Goal: Check status: Check status

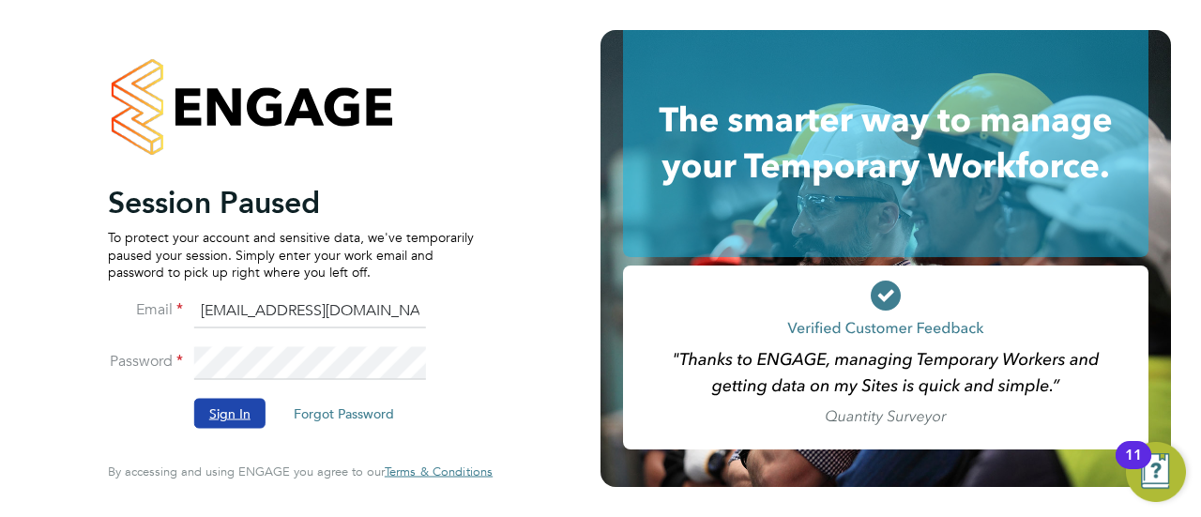
click at [218, 405] on button "Sign In" at bounding box center [229, 414] width 71 height 30
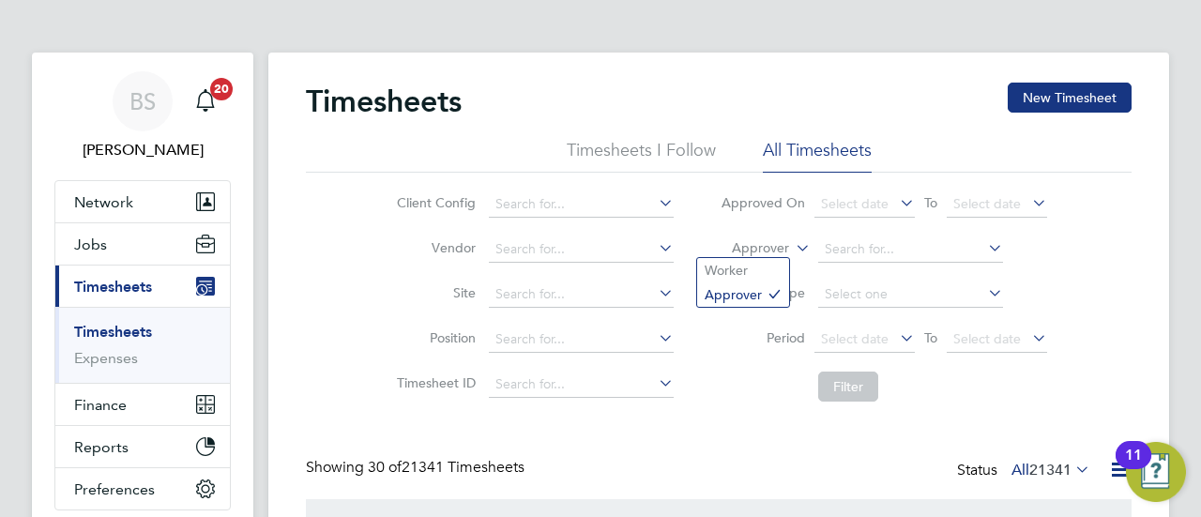
click at [775, 247] on label "Approver" at bounding box center [746, 248] width 84 height 19
click at [753, 267] on li "Worker" at bounding box center [743, 270] width 92 height 24
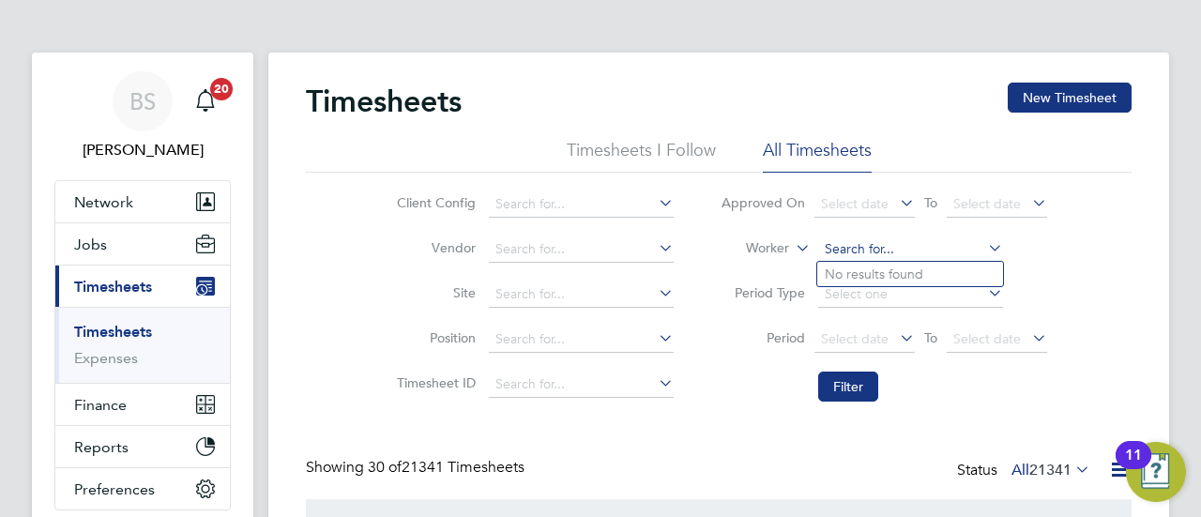
click at [867, 240] on input at bounding box center [910, 249] width 185 height 26
type input "a"
click at [937, 266] on b "[PERSON_NAME]" at bounding box center [991, 274] width 109 height 16
type input "[PERSON_NAME] [PERSON_NAME]"
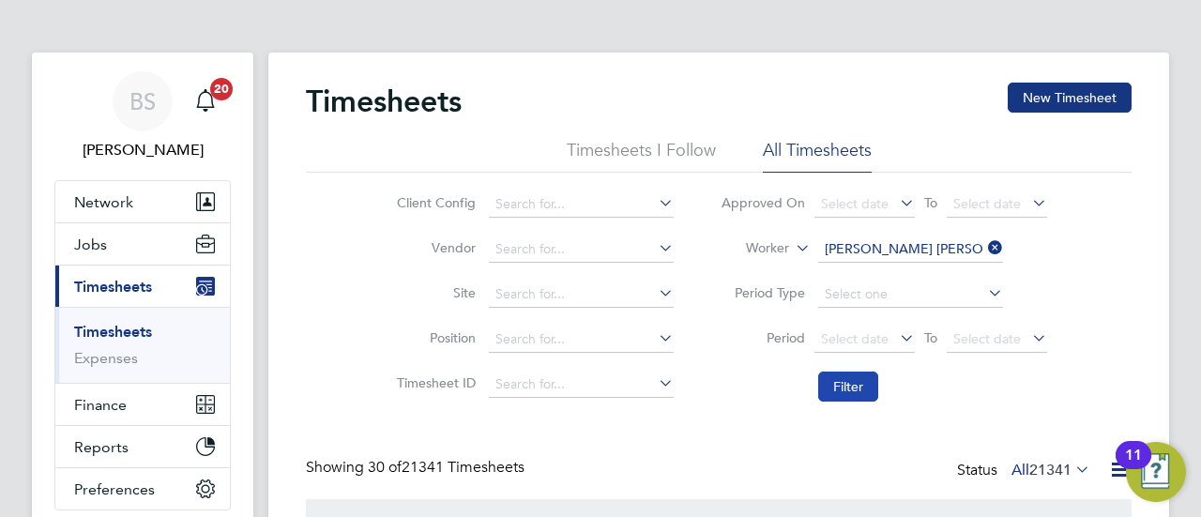
click at [843, 388] on button "Filter" at bounding box center [848, 386] width 60 height 30
drag, startPoint x: 920, startPoint y: 230, endPoint x: 925, endPoint y: 245, distance: 15.7
click at [925, 245] on li "Worker [PERSON_NAME] [PERSON_NAME]" at bounding box center [883, 249] width 373 height 45
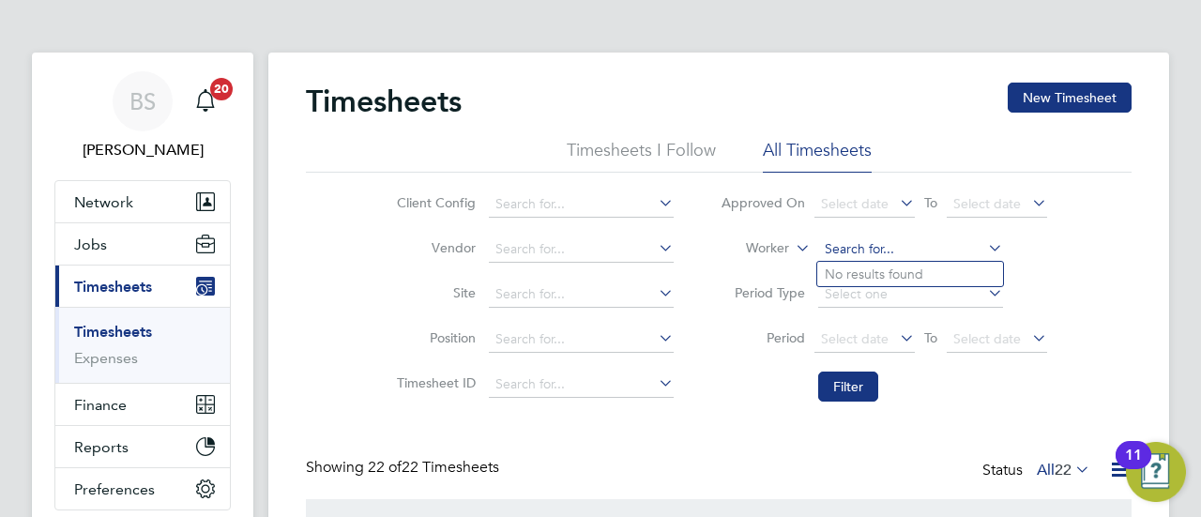
click at [925, 245] on input at bounding box center [910, 249] width 185 height 26
click at [919, 271] on li "[PERSON_NAME]" at bounding box center [910, 274] width 186 height 25
type input "[PERSON_NAME]"
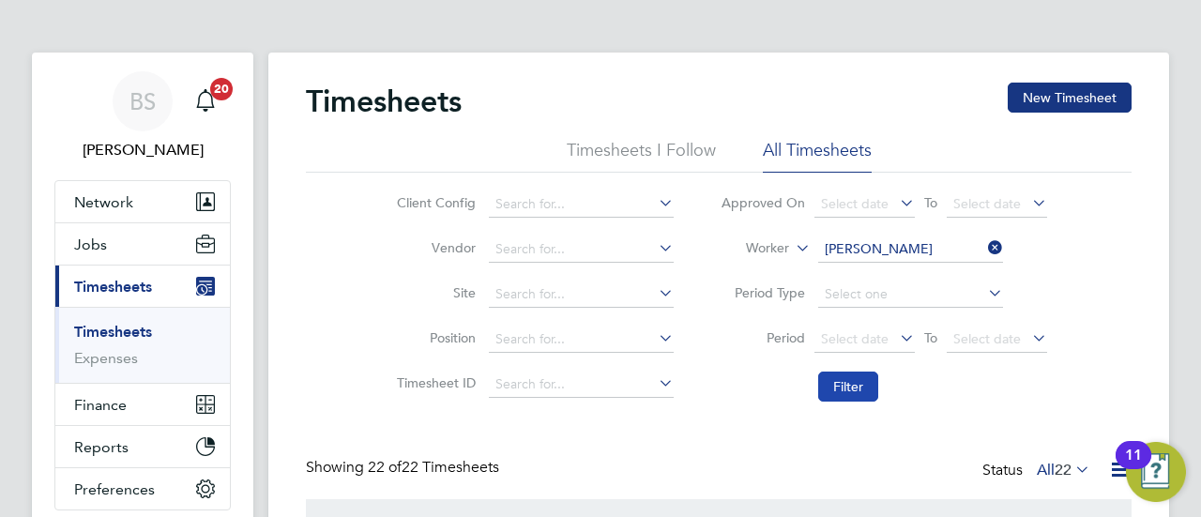
click at [849, 386] on button "Filter" at bounding box center [848, 386] width 60 height 30
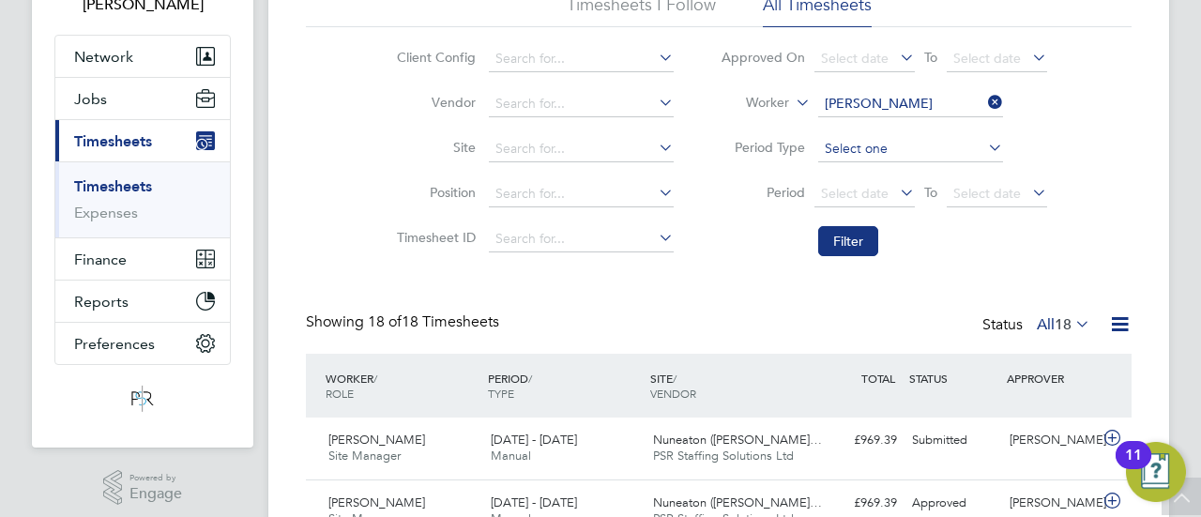
scroll to position [144, 0]
click at [946, 99] on input at bounding box center [910, 105] width 185 height 26
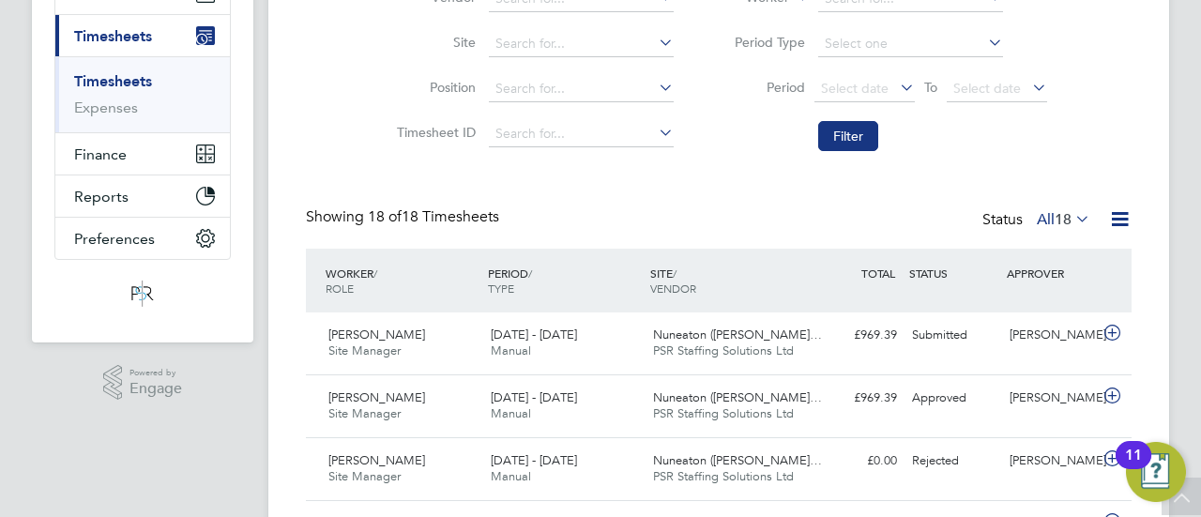
scroll to position [0, 0]
